Goal: Task Accomplishment & Management: Complete application form

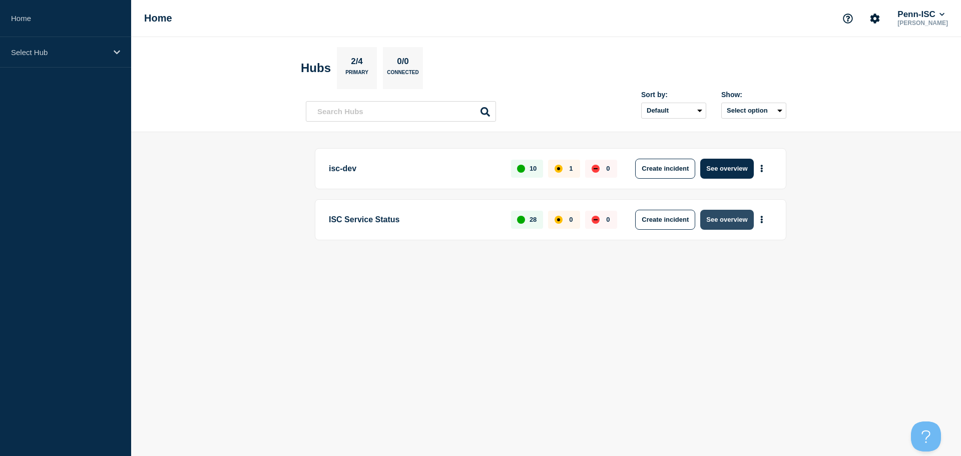
click at [731, 215] on button "See overview" at bounding box center [726, 220] width 53 height 20
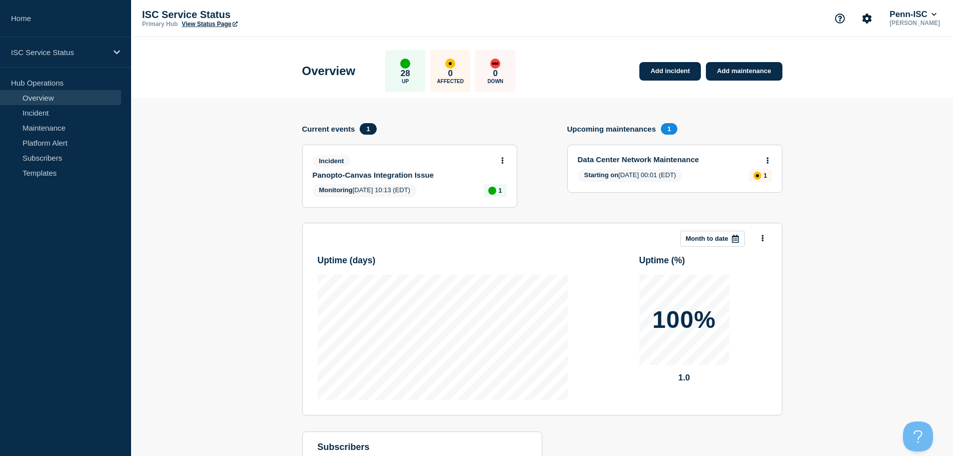
click at [502, 158] on icon at bounding box center [502, 160] width 2 height 7
click at [504, 182] on link "View incident" at bounding box center [498, 185] width 41 height 8
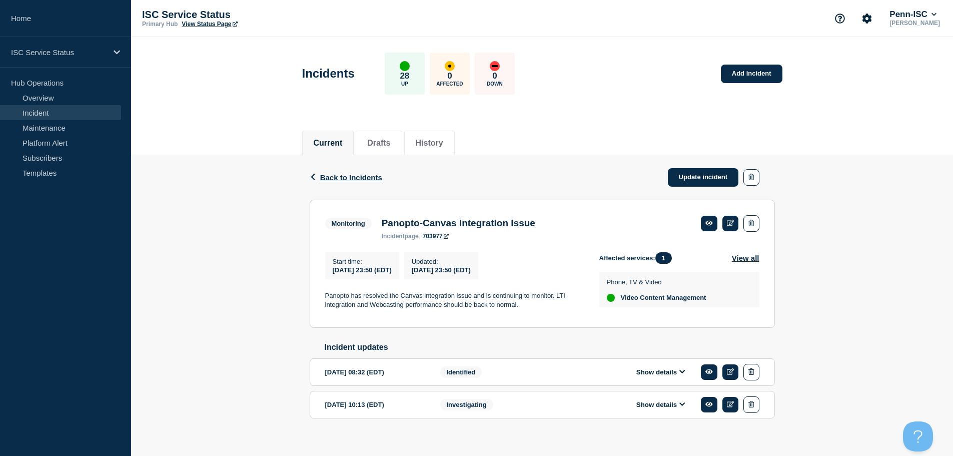
click at [662, 409] on button "Show details" at bounding box center [660, 404] width 55 height 9
click at [299, 263] on div "Back Back to Incidents Update incident Monitoring Panopto-Canvas Integration Is…" at bounding box center [542, 378] width 822 height 447
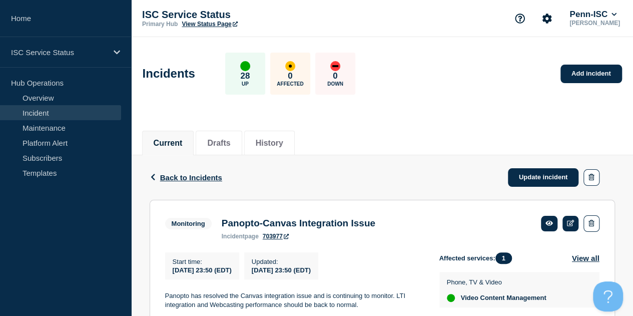
drag, startPoint x: 427, startPoint y: 40, endPoint x: 415, endPoint y: 48, distance: 14.8
click at [427, 40] on div "Incidents 28 Up 0 Affected 0 Down Add incident" at bounding box center [382, 70] width 502 height 61
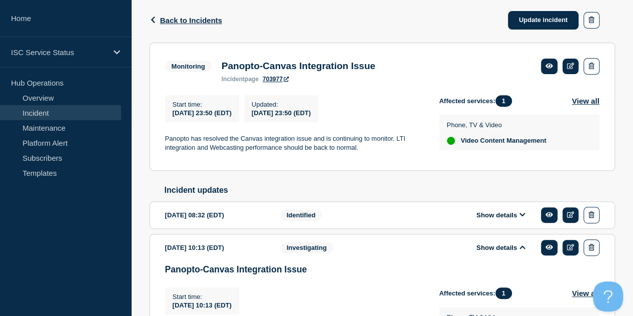
scroll to position [300, 0]
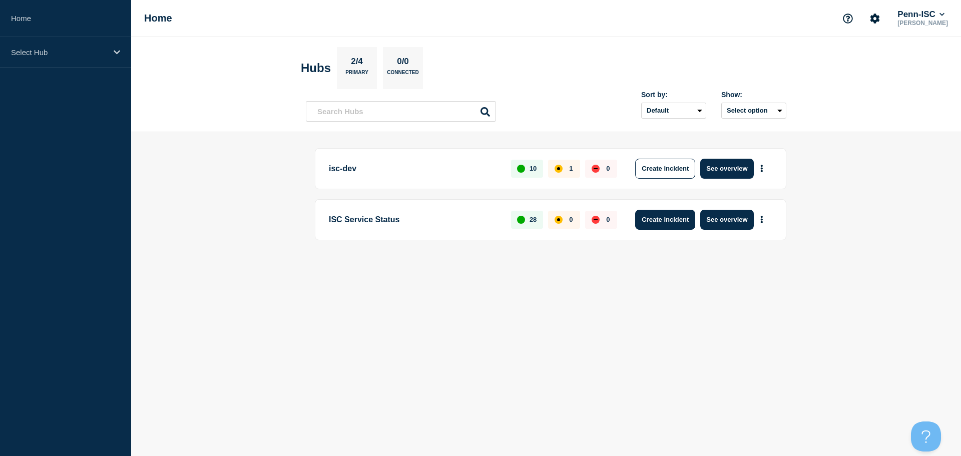
click at [666, 224] on button "Create incident" at bounding box center [665, 220] width 60 height 20
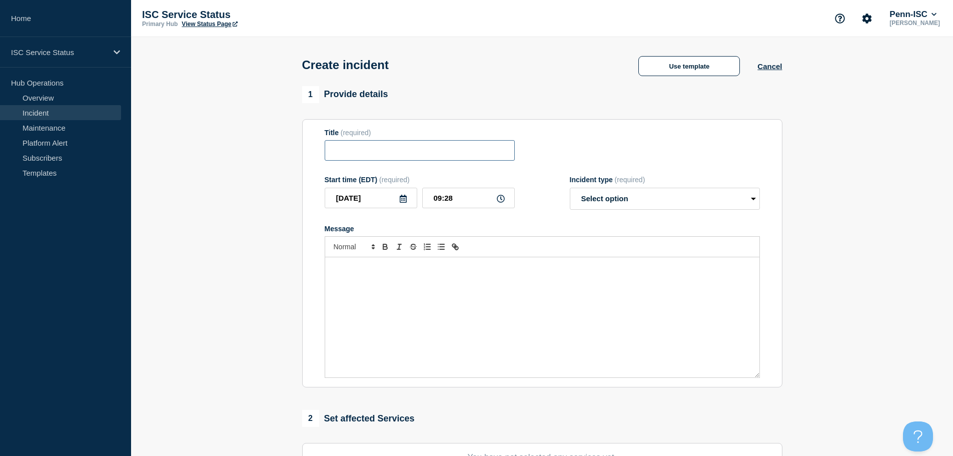
click at [345, 147] on input "Title" at bounding box center [420, 150] width 190 height 21
click at [363, 154] on input "Title" at bounding box center [420, 150] width 190 height 21
click at [424, 137] on div "Title (required)" at bounding box center [420, 133] width 190 height 8
click at [408, 152] on input "Title" at bounding box center [420, 150] width 190 height 21
paste input "Panopto Issue"
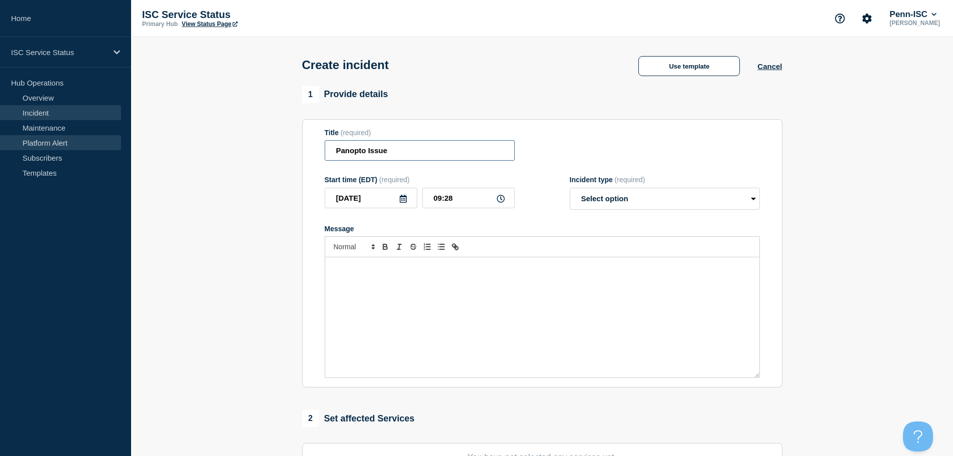
type input "Panopto Issue"
click at [391, 299] on div "Message" at bounding box center [542, 317] width 434 height 120
click at [388, 284] on div "Message" at bounding box center [542, 317] width 434 height 120
click at [408, 309] on div "Message" at bounding box center [542, 317] width 434 height 120
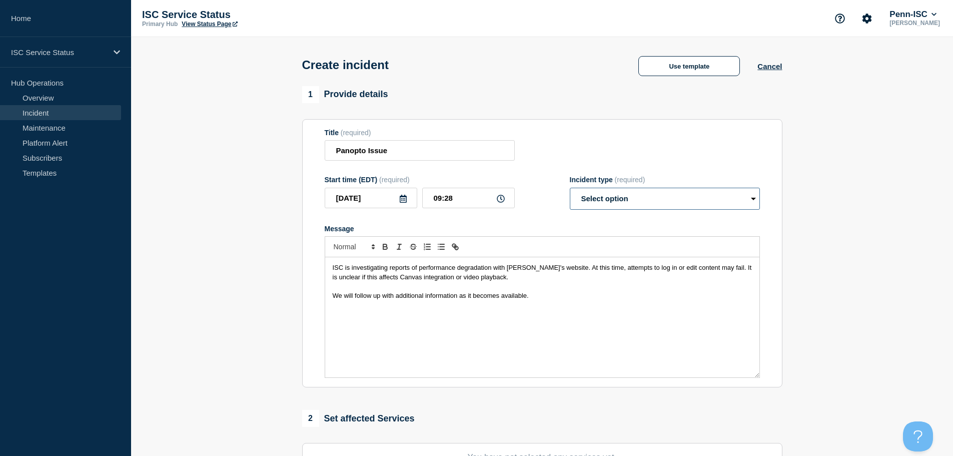
click at [686, 196] on select "Select option Investigating Identified Monitoring" at bounding box center [665, 199] width 190 height 22
select select "investigating"
click at [570, 190] on select "Select option Investigating Identified Monitoring" at bounding box center [665, 199] width 190 height 22
click at [584, 302] on p "Message" at bounding box center [542, 304] width 419 height 9
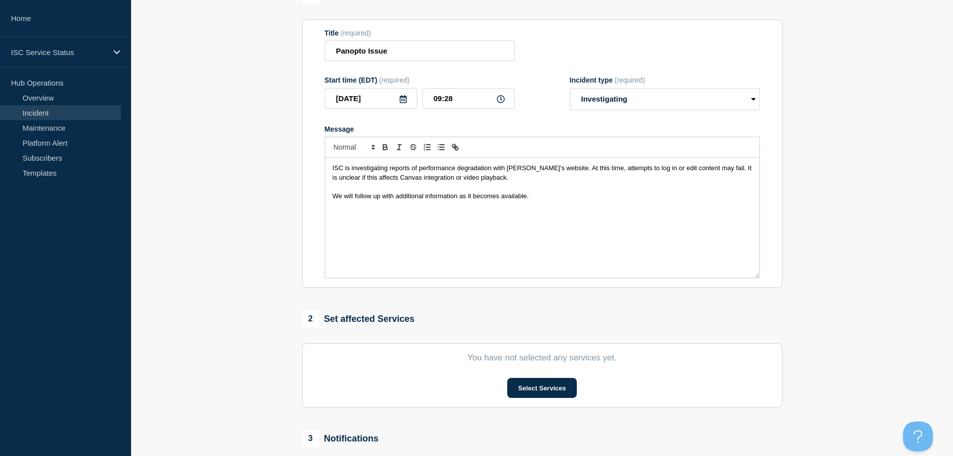
scroll to position [100, 0]
click at [451, 101] on input "09:28" at bounding box center [468, 98] width 93 height 21
click at [502, 103] on icon at bounding box center [501, 99] width 8 height 8
click at [438, 97] on input "09:28" at bounding box center [468, 98] width 93 height 21
type input "08:48"
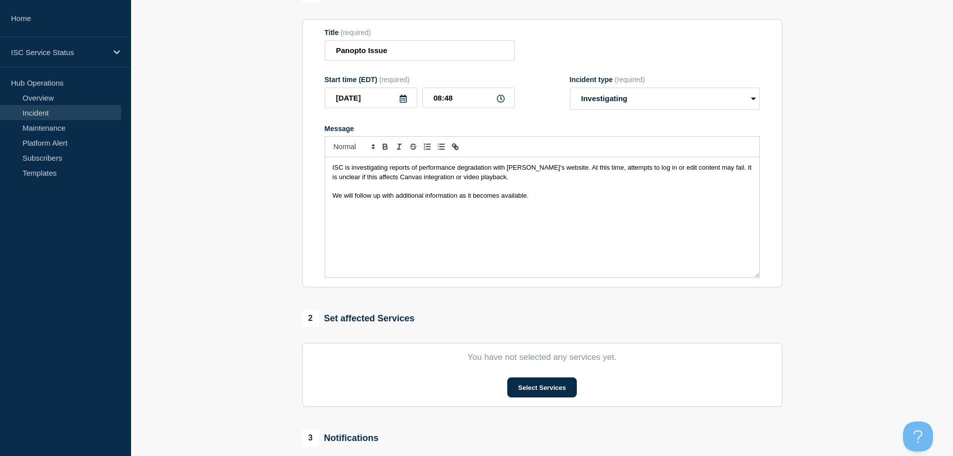
click at [836, 235] on section "1 Provide details Title (required) Panopto Issue Start time (EDT) (required) 20…" at bounding box center [542, 272] width 822 height 573
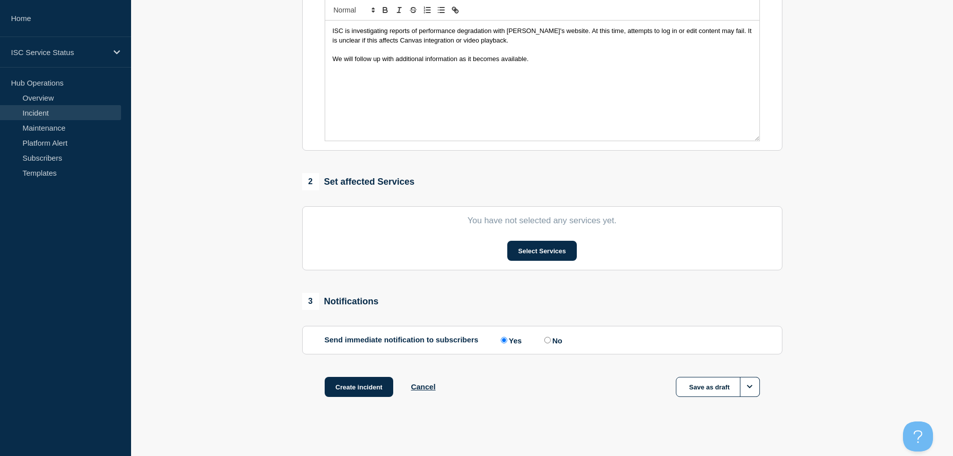
scroll to position [245, 0]
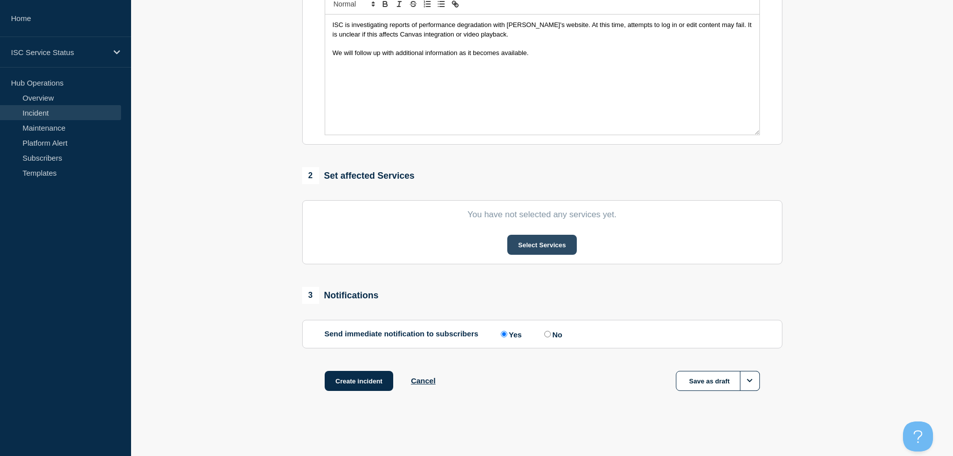
click at [524, 238] on button "Select Services" at bounding box center [542, 245] width 70 height 20
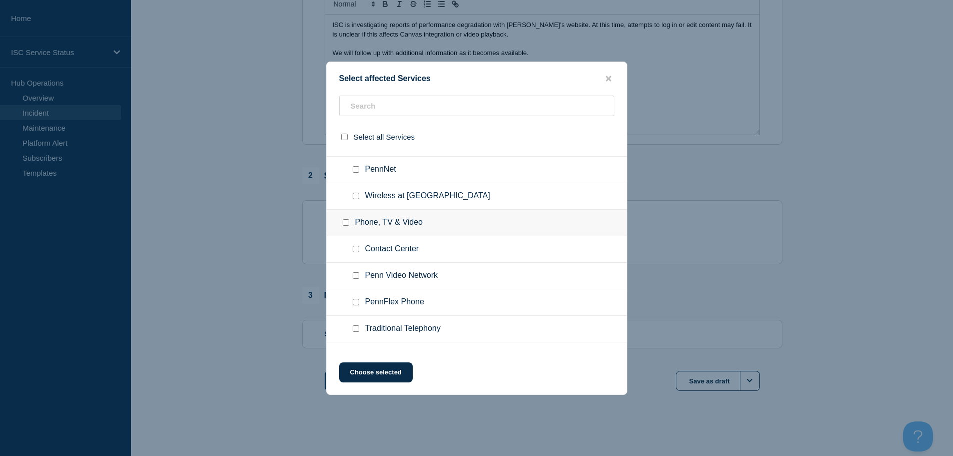
scroll to position [700, 0]
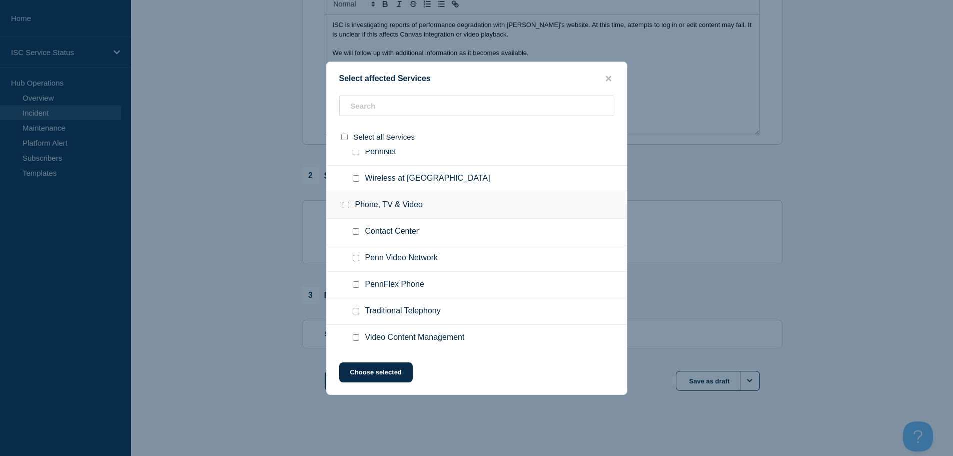
click at [343, 206] on input "Phone, TV & Video checkbox" at bounding box center [346, 205] width 7 height 7
checkbox input "true"
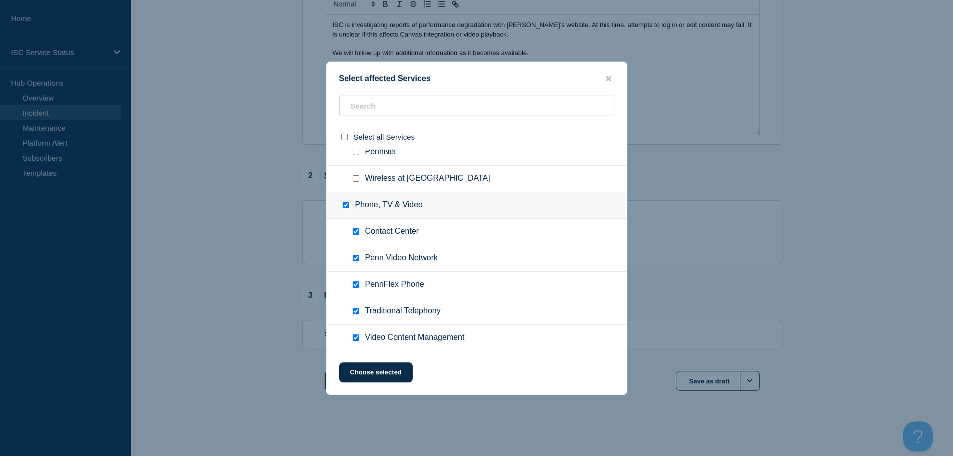
checkbox input "true"
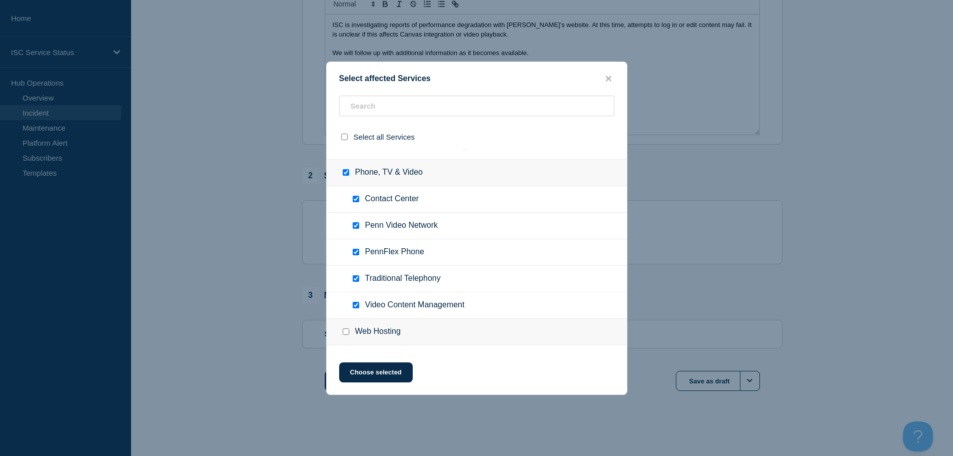
scroll to position [750, 0]
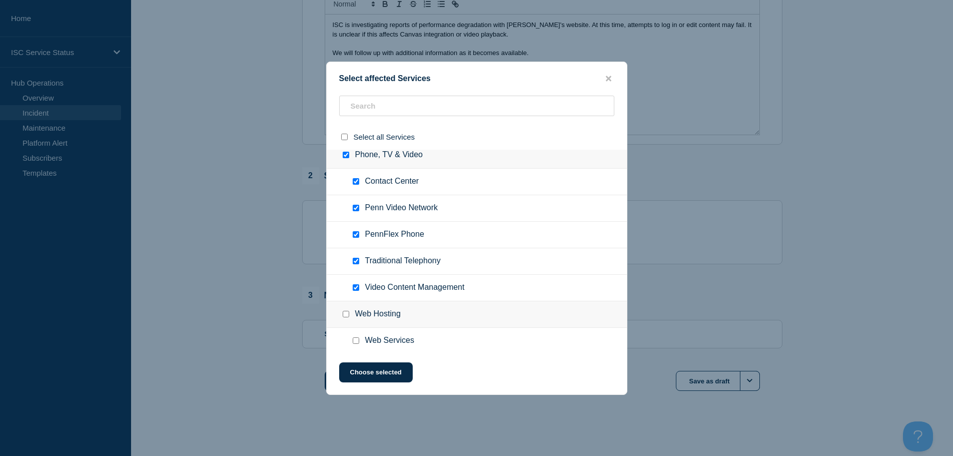
click at [344, 152] on input "Phone, TV & Video checkbox" at bounding box center [346, 155] width 7 height 7
checkbox input "false"
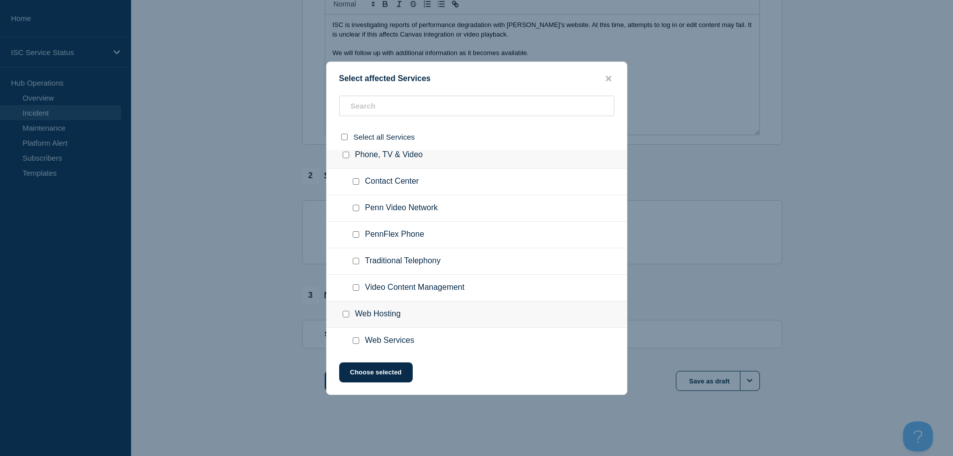
checkbox input "false"
click at [355, 289] on input "Video Content Management checkbox" at bounding box center [356, 287] width 7 height 7
checkbox input "true"
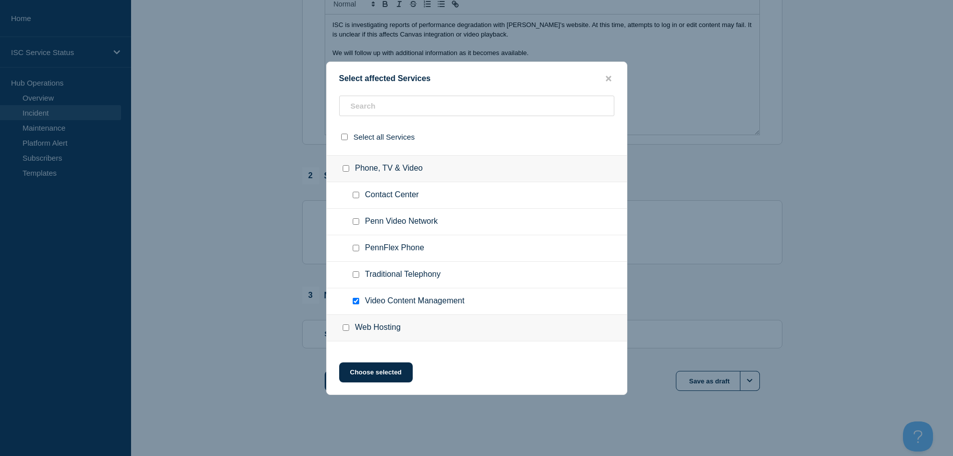
scroll to position [755, 0]
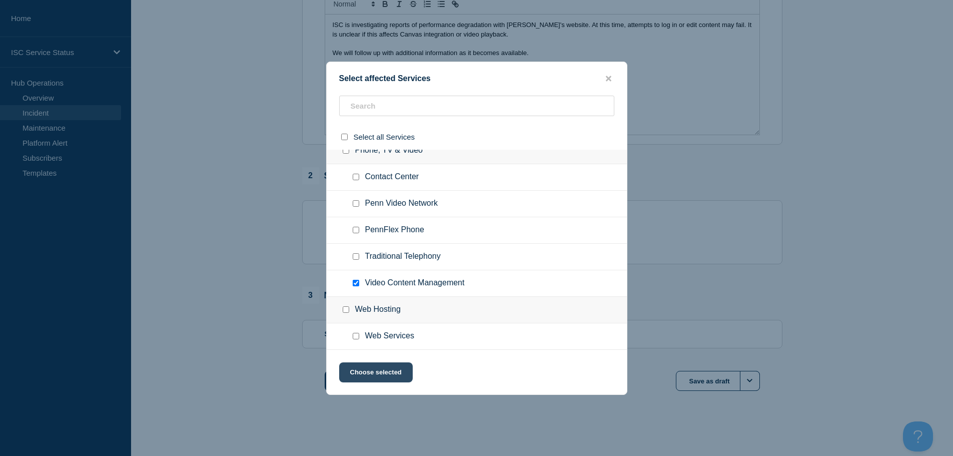
click at [391, 370] on button "Choose selected" at bounding box center [376, 372] width 74 height 20
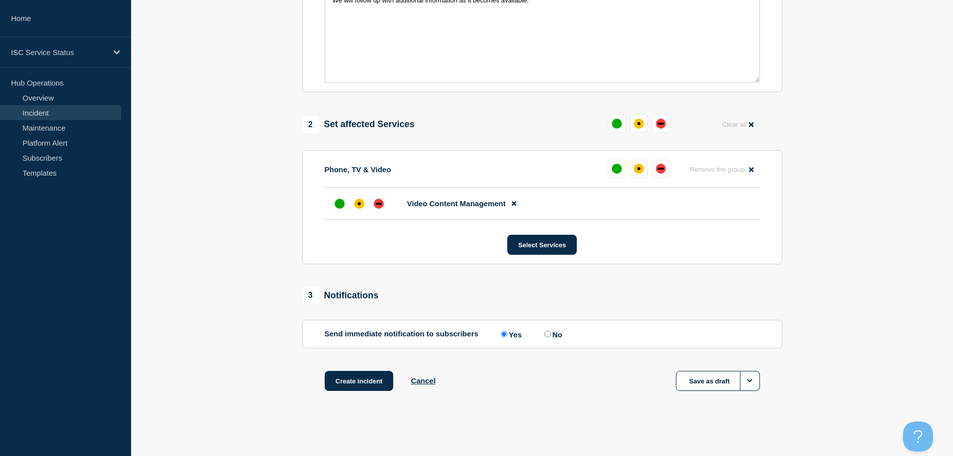
scroll to position [298, 0]
click at [551, 334] on input "No" at bounding box center [547, 334] width 7 height 7
radio input "true"
radio input "false"
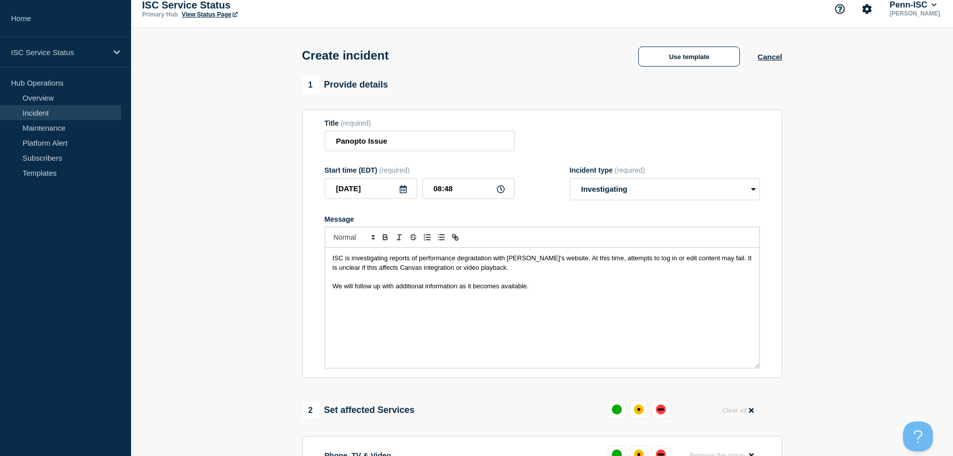
scroll to position [0, 0]
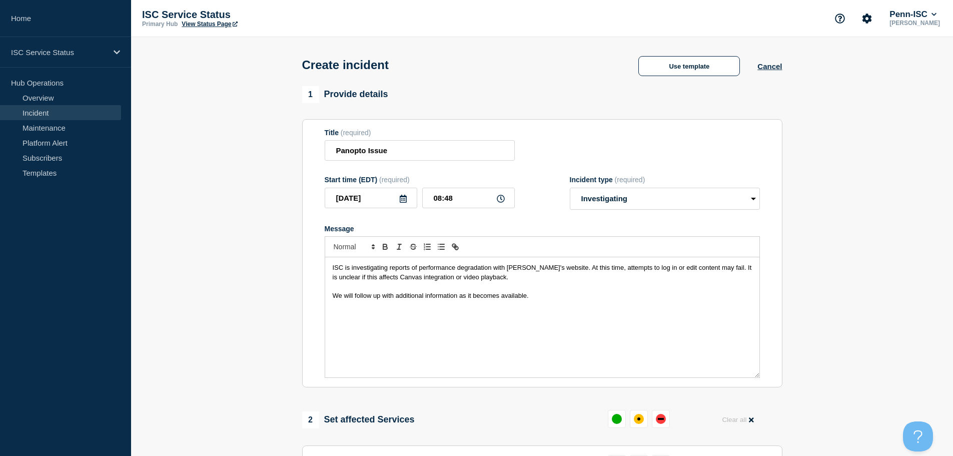
drag, startPoint x: 637, startPoint y: 323, endPoint x: 622, endPoint y: 289, distance: 36.7
click at [637, 323] on div "ISC is investigating reports of performance degradation with Panopto's website.…" at bounding box center [542, 317] width 434 height 120
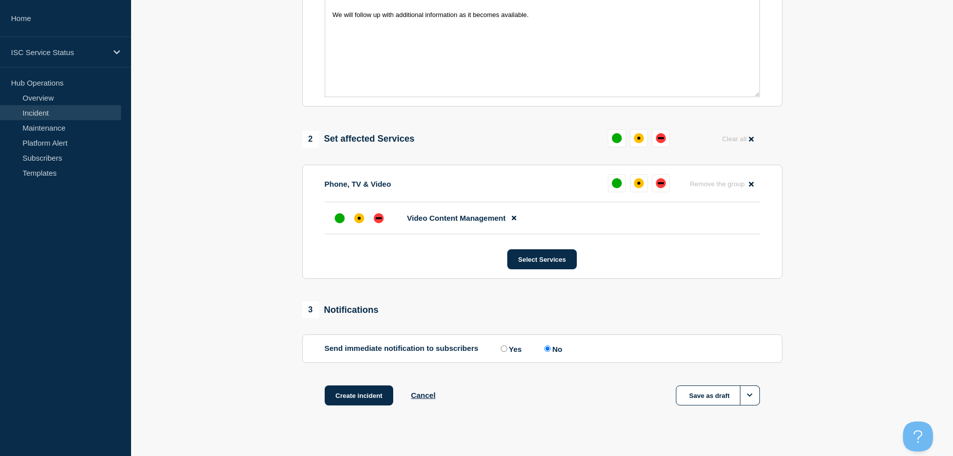
scroll to position [298, 0]
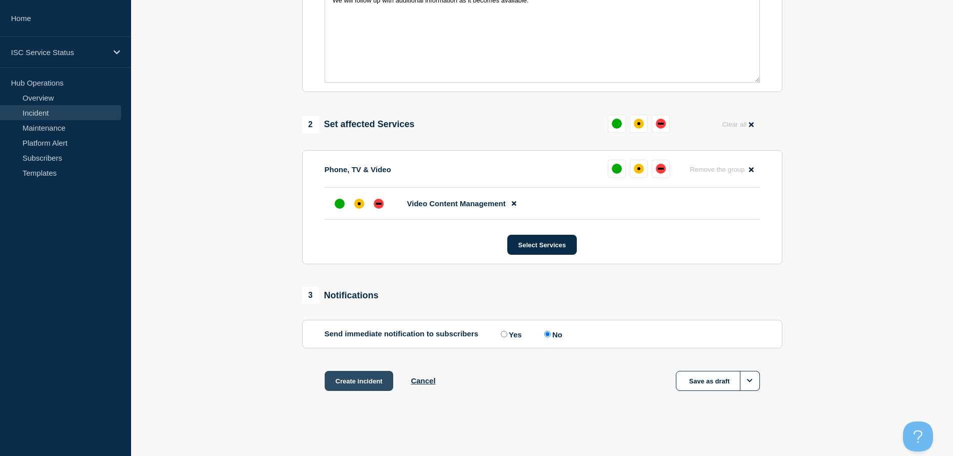
click at [373, 383] on button "Create incident" at bounding box center [359, 381] width 69 height 20
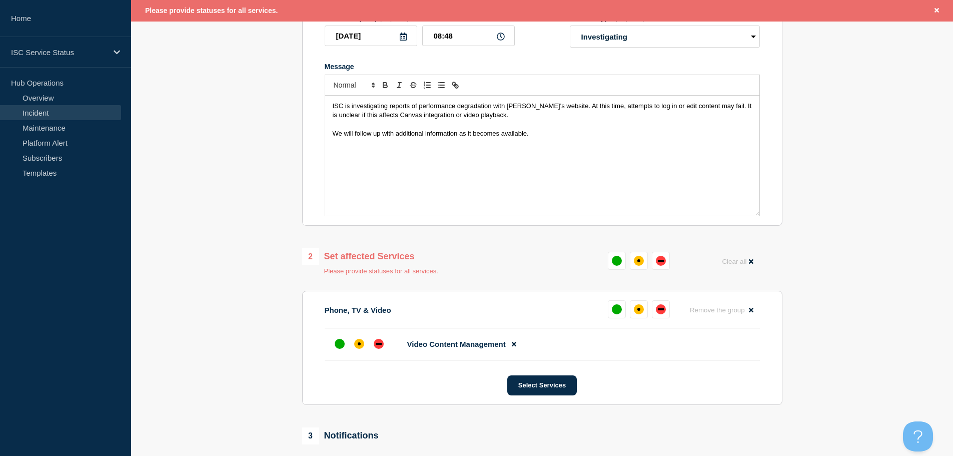
scroll to position [200, 0]
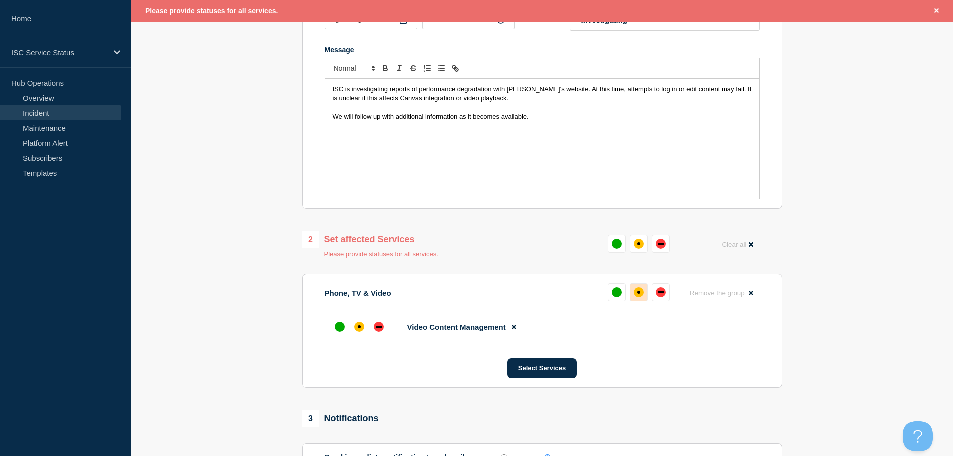
click at [641, 295] on div "affected" at bounding box center [639, 292] width 10 height 10
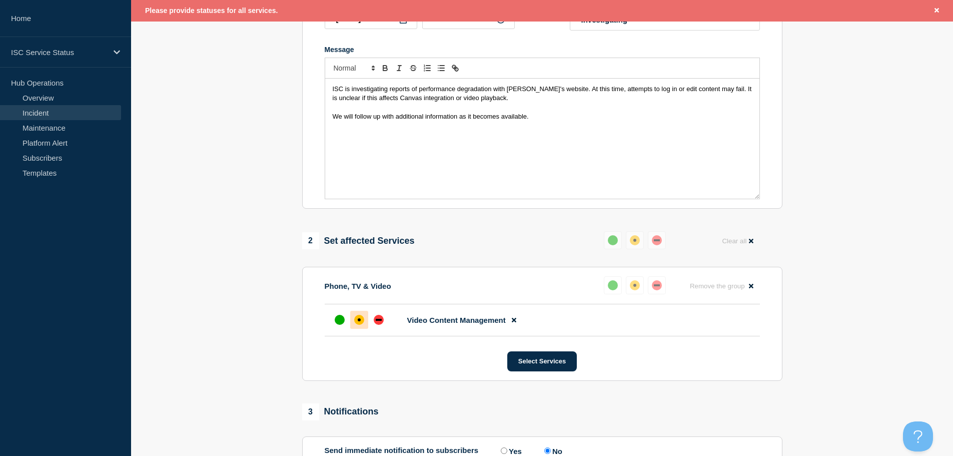
click at [353, 323] on div at bounding box center [359, 320] width 18 height 18
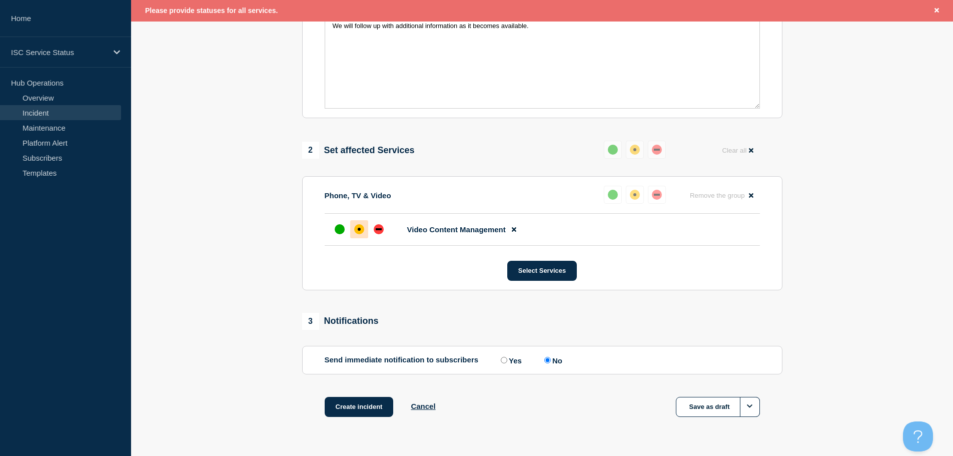
scroll to position [300, 0]
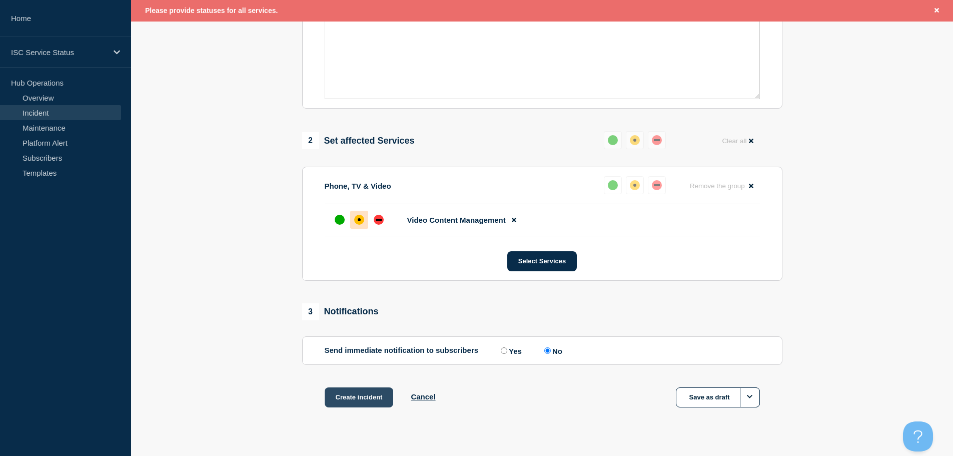
click at [365, 399] on button "Create incident" at bounding box center [359, 397] width 69 height 20
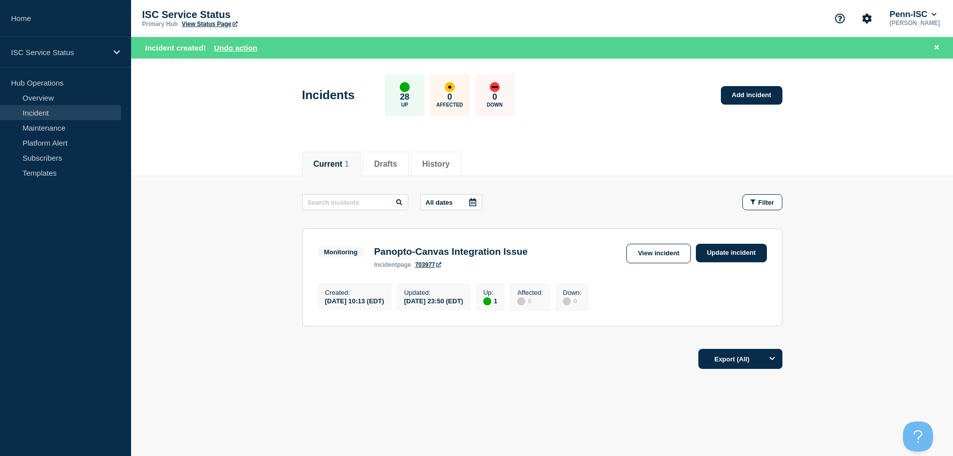
click at [195, 26] on link "View Status Page" at bounding box center [210, 24] width 56 height 7
click at [63, 113] on link "Incident" at bounding box center [60, 112] width 121 height 15
click at [45, 97] on link "Overview" at bounding box center [60, 97] width 121 height 15
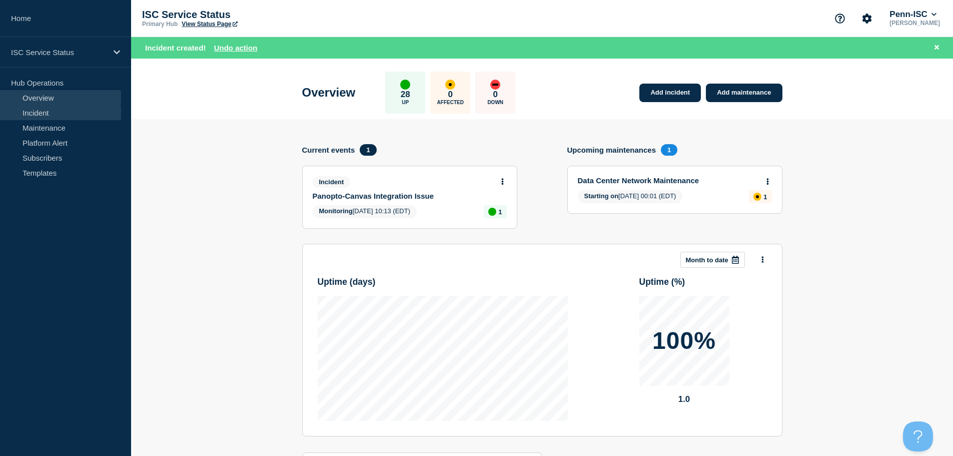
click at [59, 111] on link "Incident" at bounding box center [60, 112] width 121 height 15
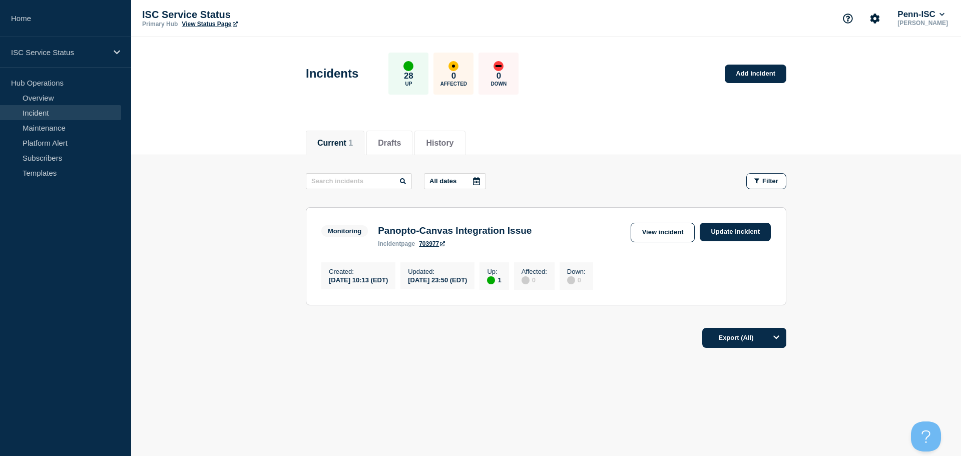
click at [210, 27] on link "View Status Page" at bounding box center [210, 24] width 56 height 7
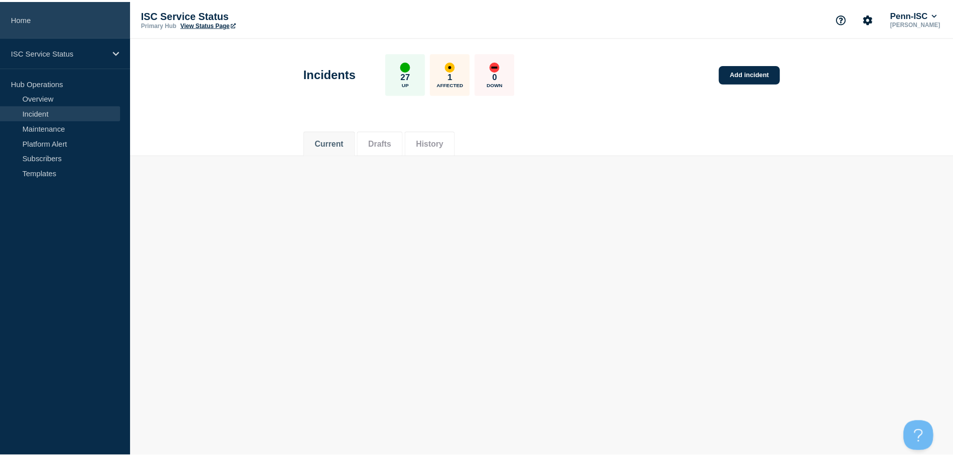
scroll to position [234, 0]
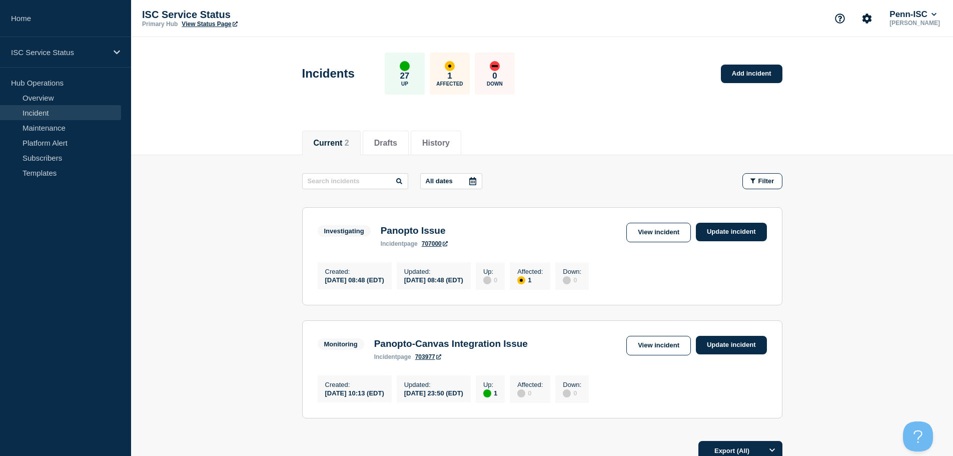
click at [455, 65] on div "affected" at bounding box center [450, 66] width 10 height 10
click at [632, 229] on link "View incident" at bounding box center [658, 233] width 65 height 20
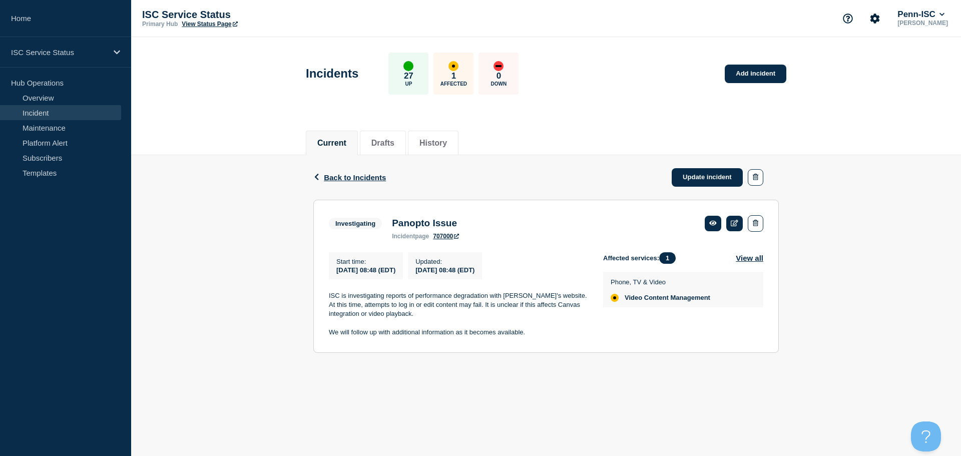
click at [531, 161] on div "Back Back to Incidents Update incident" at bounding box center [545, 177] width 465 height 45
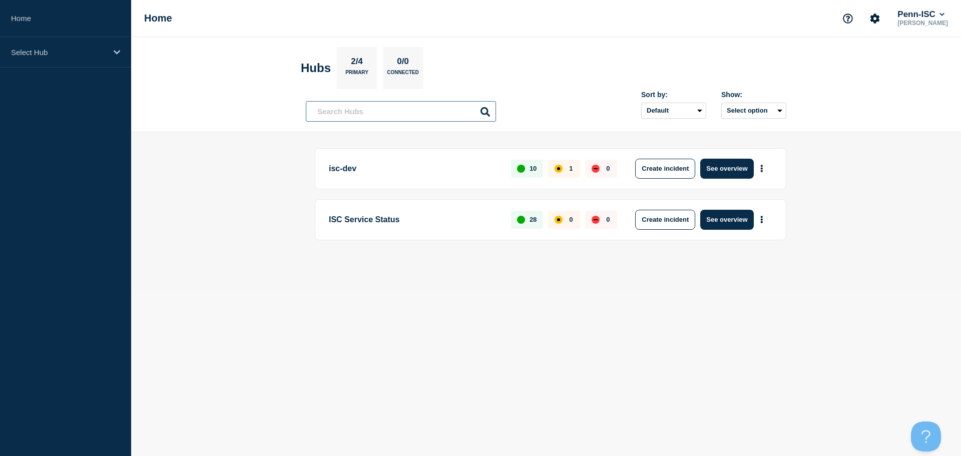
click at [377, 112] on input "text" at bounding box center [401, 111] width 190 height 21
click at [720, 223] on button "See overview" at bounding box center [726, 220] width 53 height 20
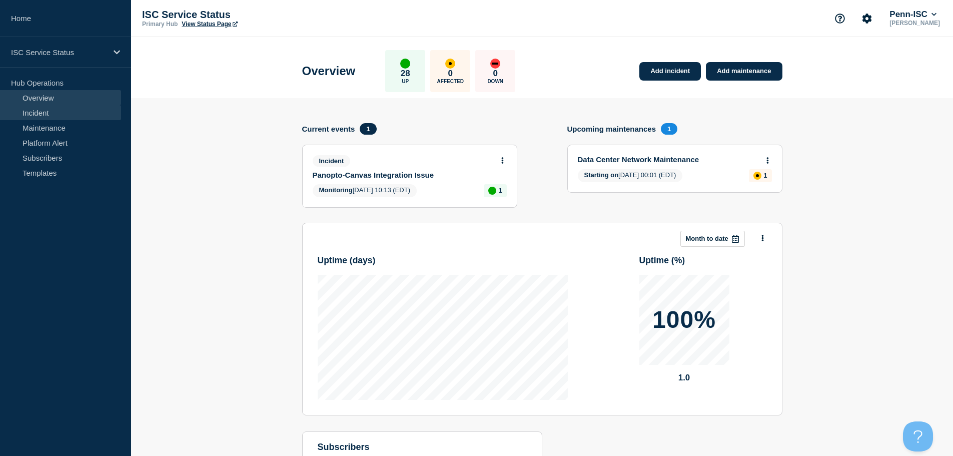
click at [43, 114] on link "Incident" at bounding box center [60, 112] width 121 height 15
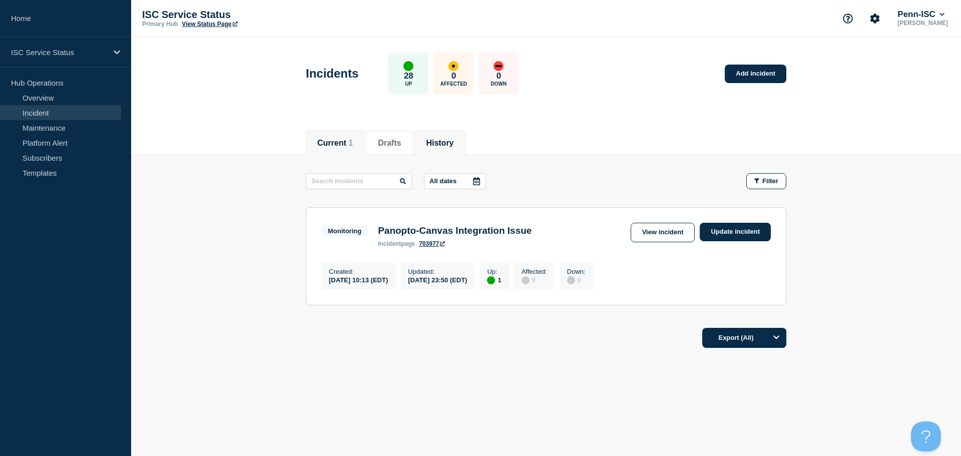
click at [453, 139] on button "History" at bounding box center [440, 143] width 28 height 9
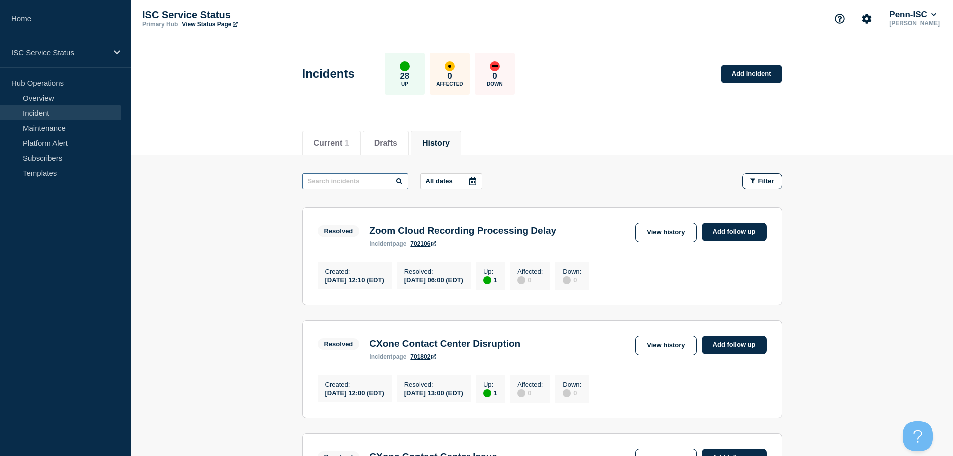
click at [367, 183] on input "text" at bounding box center [355, 181] width 106 height 16
type input "panopto"
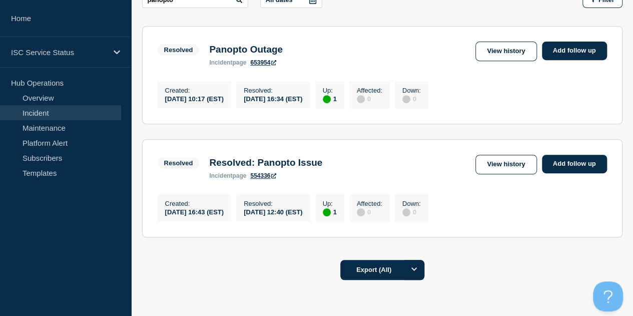
scroll to position [242, 0]
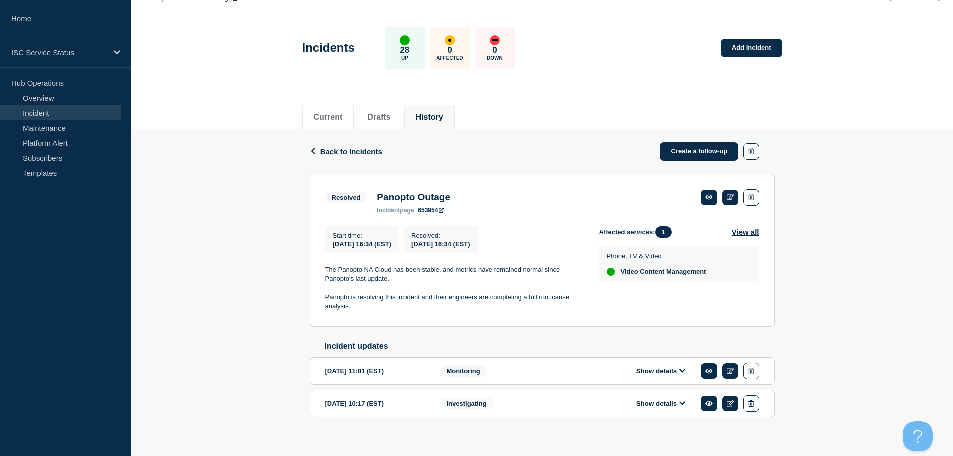
scroll to position [41, 0]
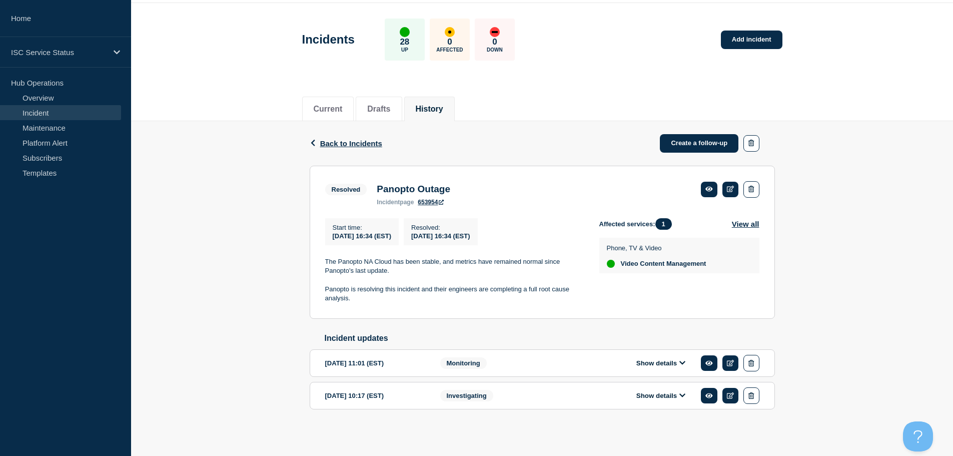
click at [663, 399] on button "Show details" at bounding box center [660, 395] width 55 height 9
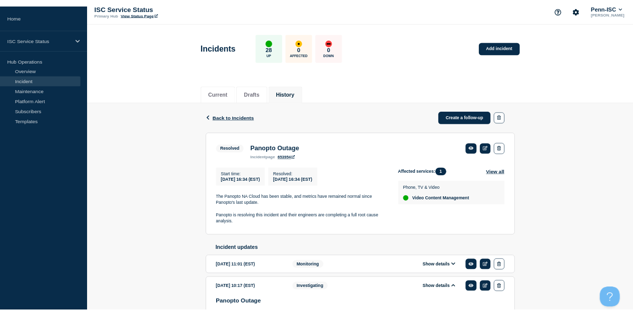
scroll to position [0, 0]
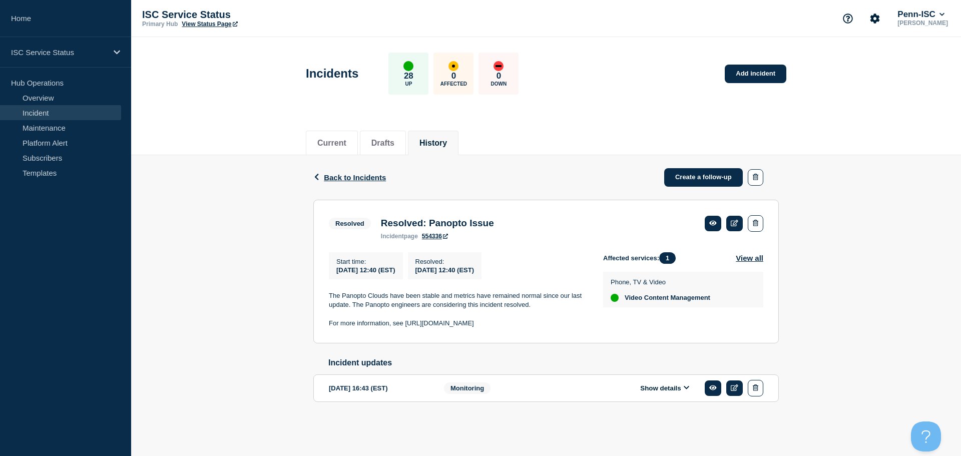
click at [662, 390] on button "Show details" at bounding box center [664, 388] width 55 height 9
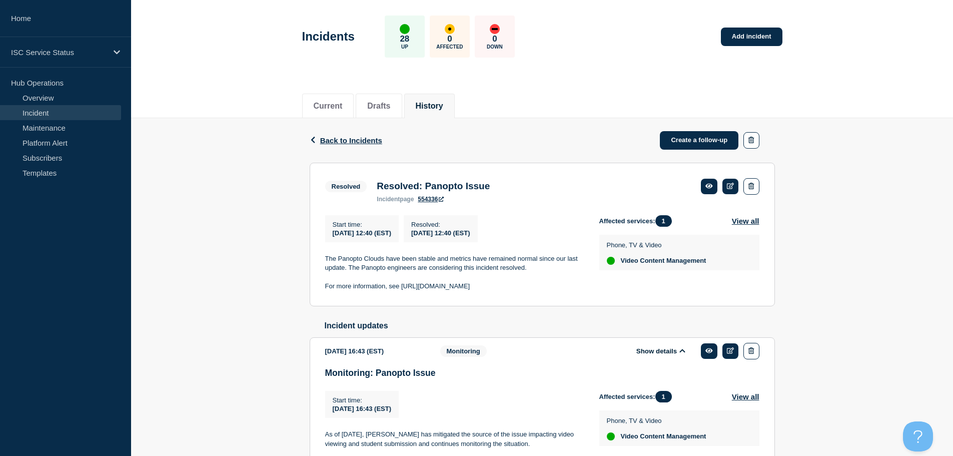
scroll to position [116, 0]
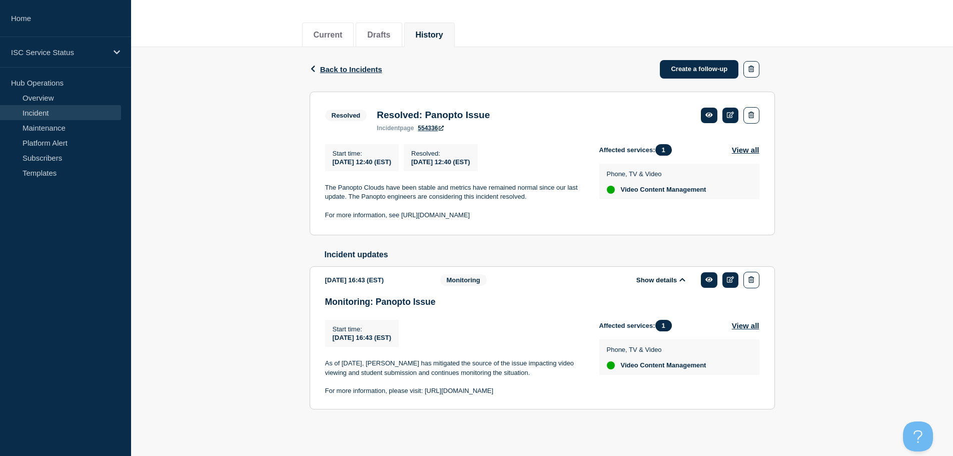
click at [273, 159] on div "Back Back to Incidents Create a follow-up Resolved Resolved: Panopto Issue Star…" at bounding box center [542, 244] width 822 height 394
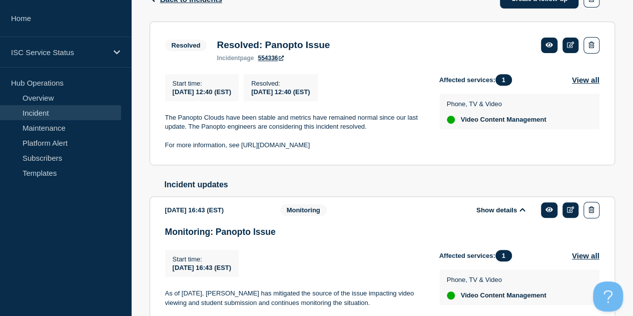
scroll to position [254, 0]
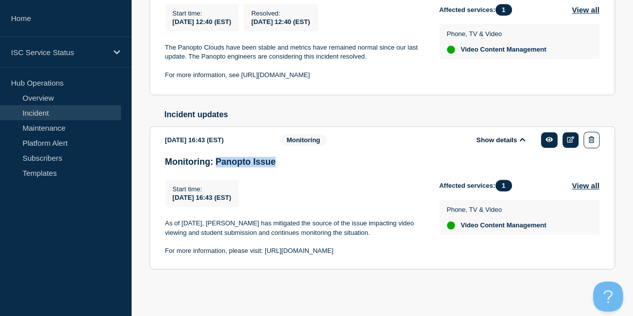
drag, startPoint x: 289, startPoint y: 162, endPoint x: 215, endPoint y: 160, distance: 74.1
click at [215, 160] on h3 "Monitoring: Panopto Issue" at bounding box center [382, 162] width 434 height 11
copy h3 "Panopto Issue"
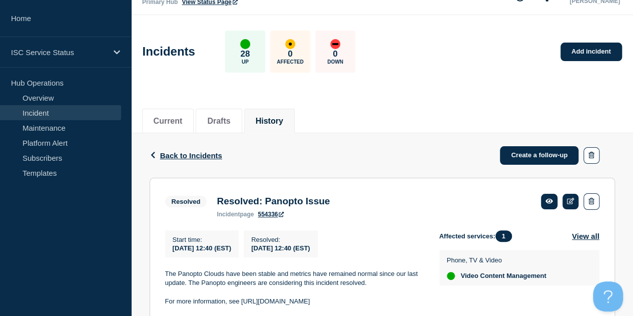
scroll to position [0, 0]
